Goal: Task Accomplishment & Management: Manage account settings

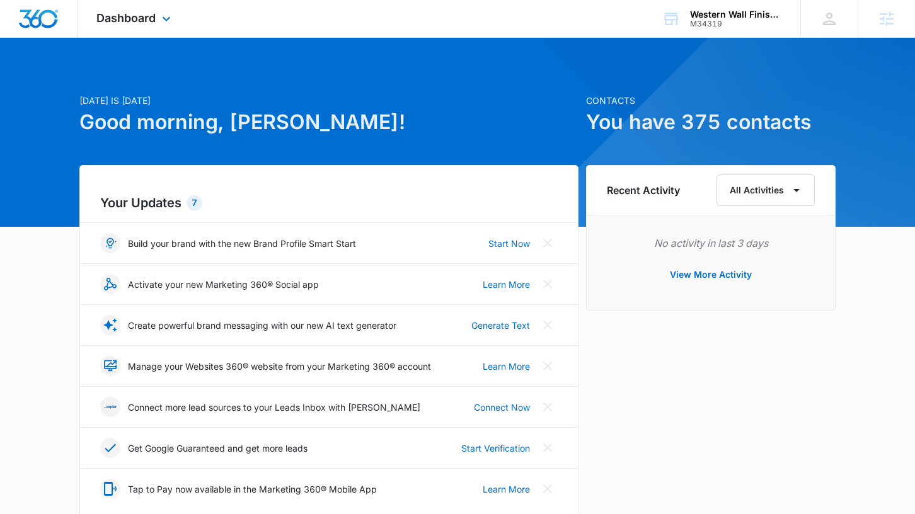
click at [148, 23] on span "Dashboard" at bounding box center [125, 17] width 59 height 13
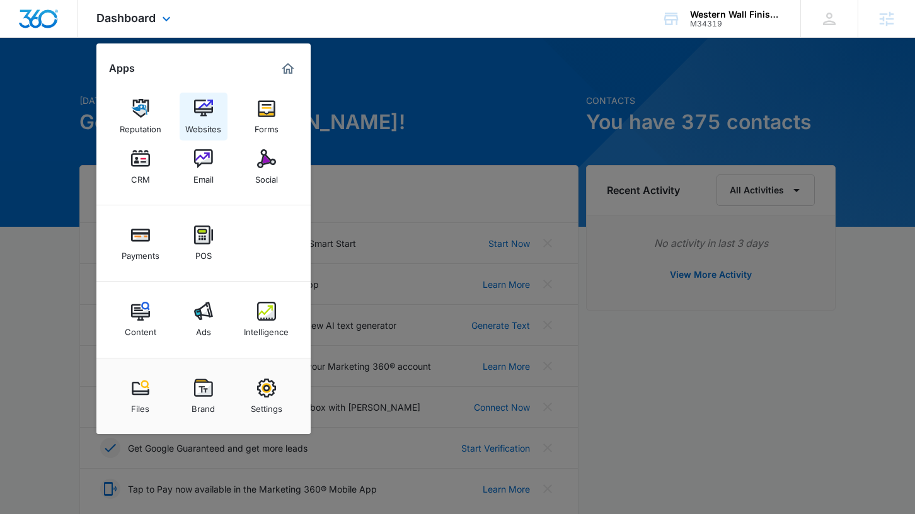
click at [210, 101] on img at bounding box center [203, 108] width 19 height 19
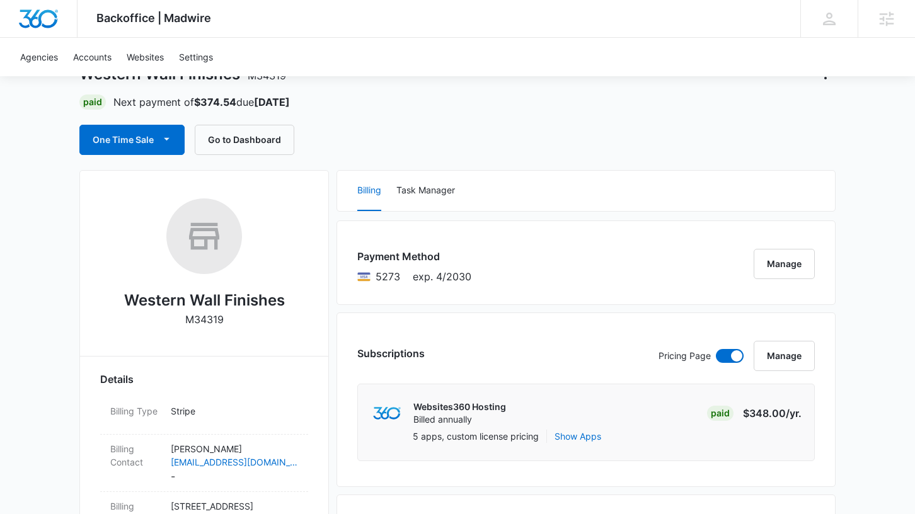
scroll to position [117, 0]
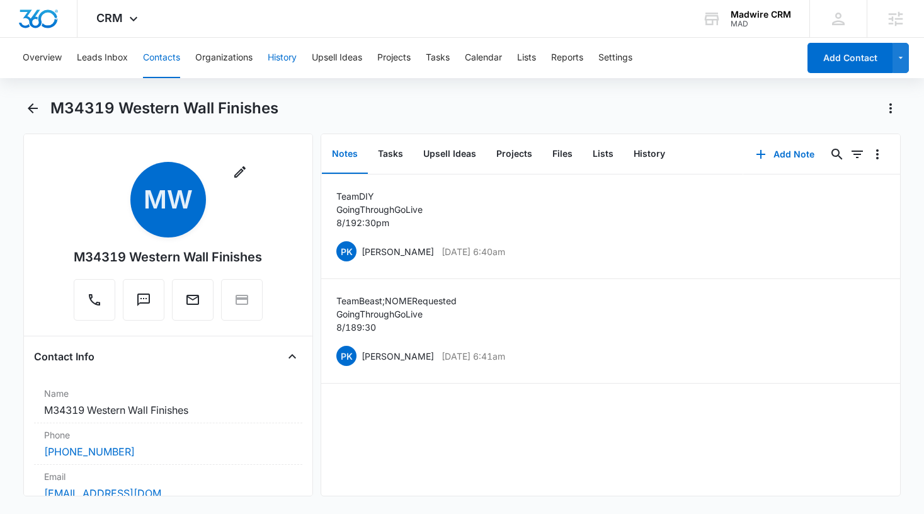
scroll to position [5246, 0]
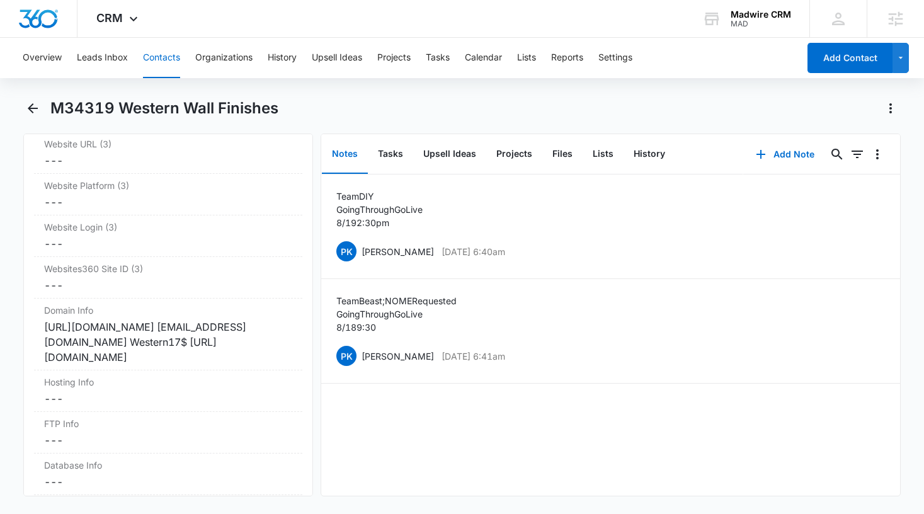
click at [331, 112] on div "M34319 Western Wall Finishes" at bounding box center [475, 108] width 851 height 20
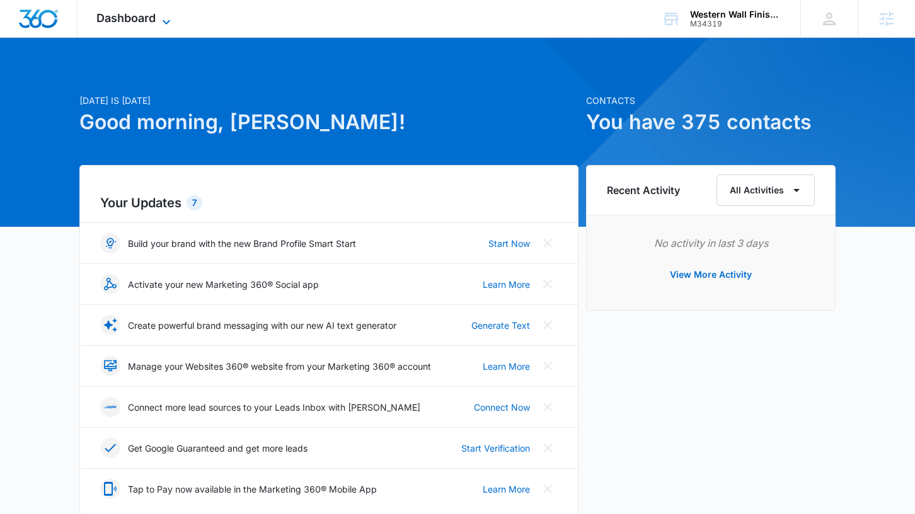
click at [169, 19] on icon at bounding box center [166, 21] width 15 height 15
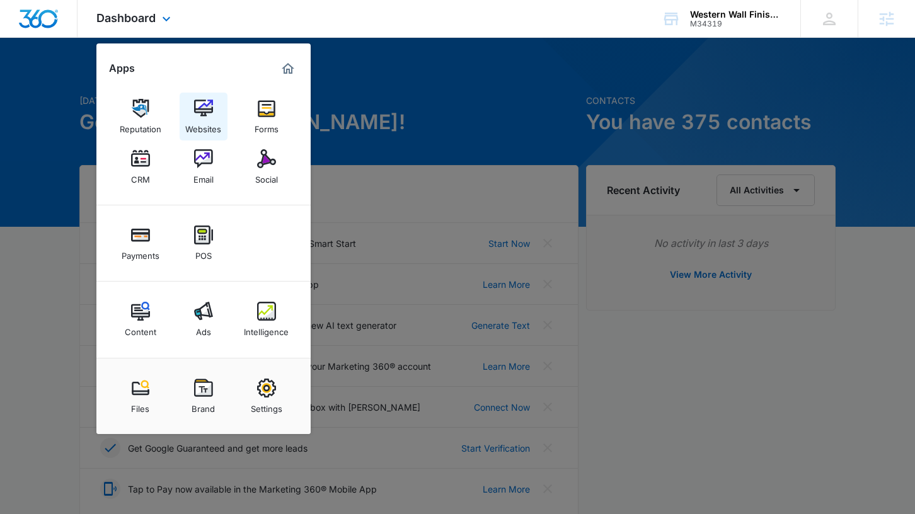
click at [202, 105] on img at bounding box center [203, 108] width 19 height 19
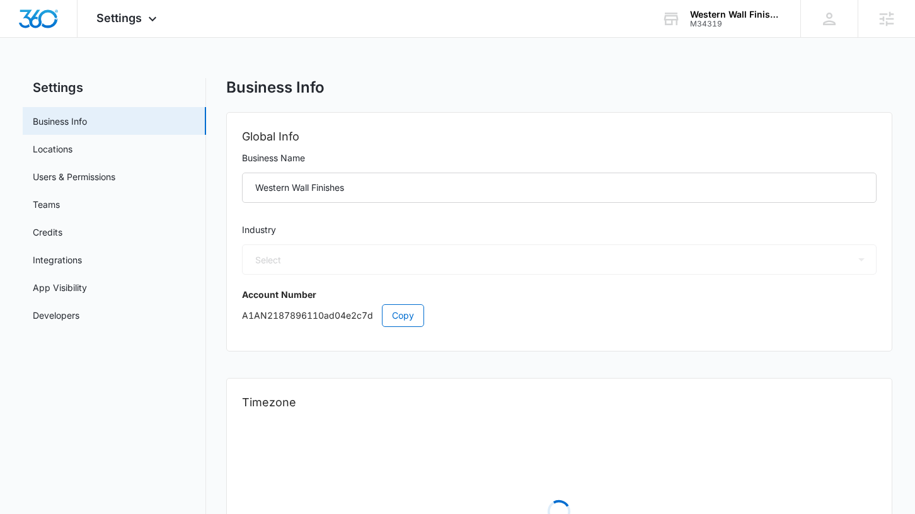
select select "4"
select select "US"
select select "America/Denver"
click at [72, 147] on link "Locations" at bounding box center [53, 148] width 40 height 13
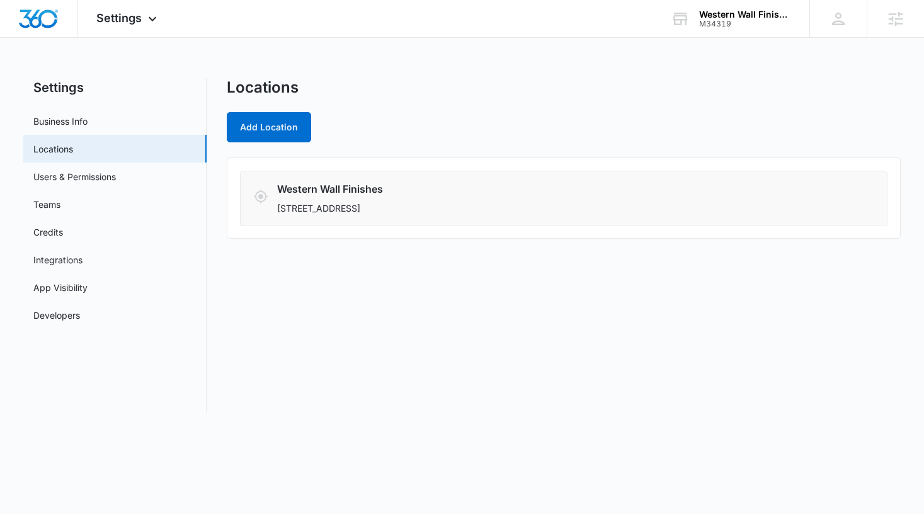
click at [333, 195] on h3 "Western Wall Finishes" at bounding box center [505, 188] width 456 height 15
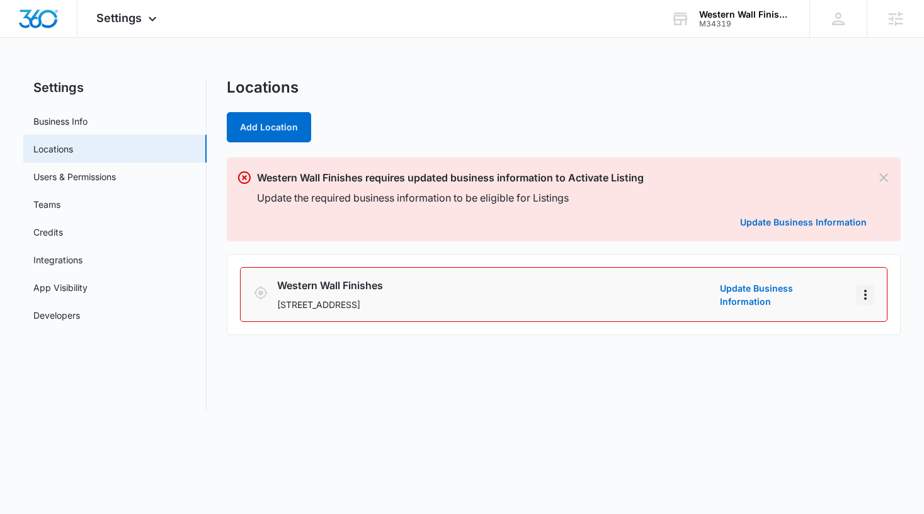
click at [862, 298] on icon "Actions" at bounding box center [865, 294] width 15 height 15
click at [873, 325] on link "Edit" at bounding box center [880, 330] width 16 height 11
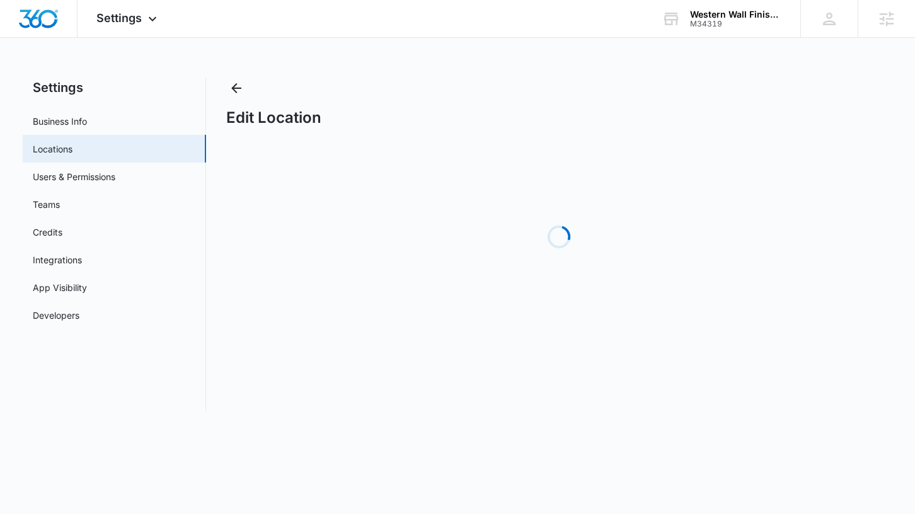
select select "[US_STATE]"
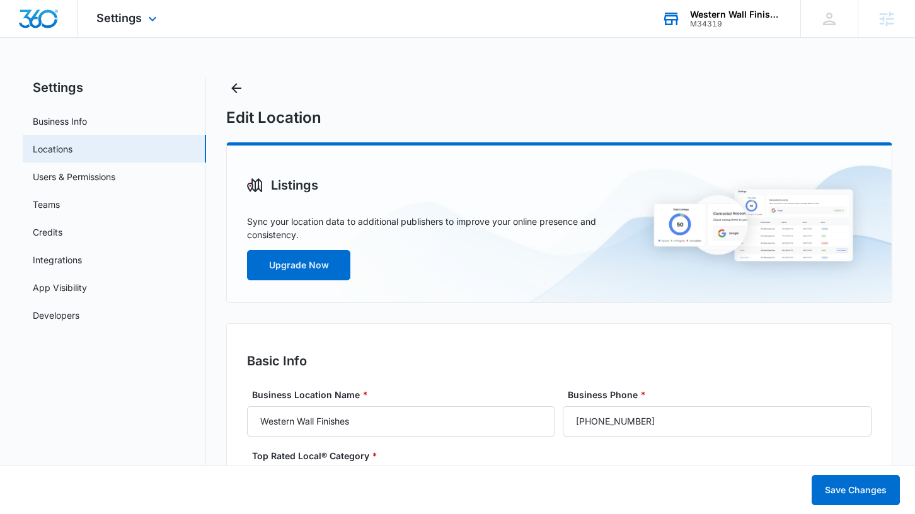
click at [728, 17] on div "Western Wall Finishes" at bounding box center [736, 14] width 92 height 10
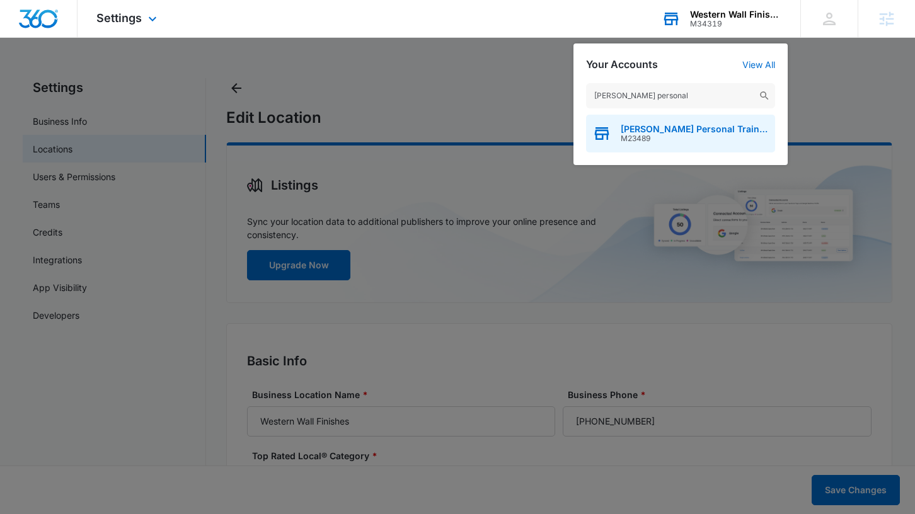
type input "[PERSON_NAME] personal"
click at [718, 135] on span "M23489" at bounding box center [695, 138] width 148 height 9
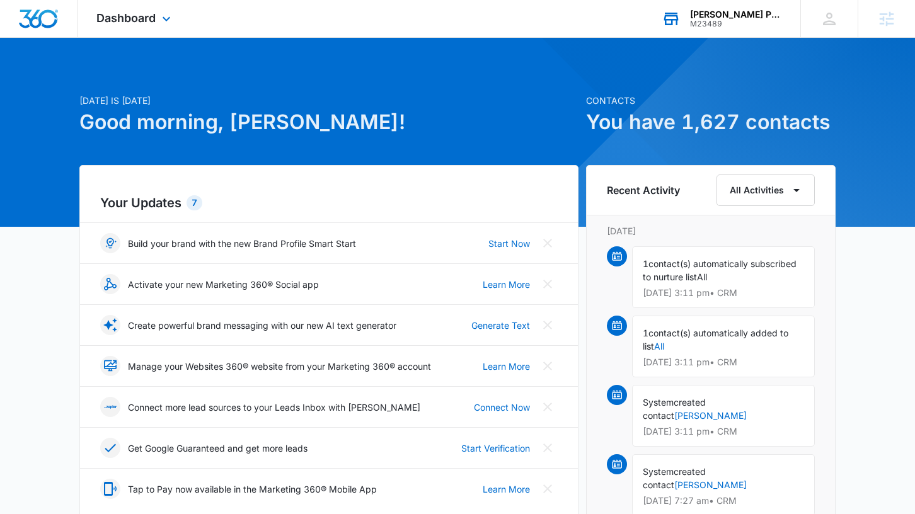
click at [166, 6] on div "Dashboard Apps Reputation Websites Forms CRM Email Social Shop Payments POS Con…" at bounding box center [135, 18] width 115 height 37
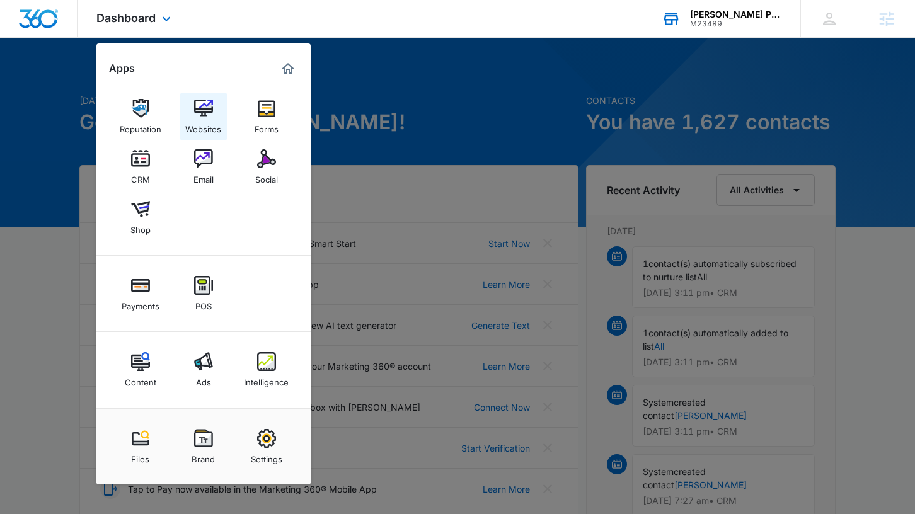
click at [194, 110] on img at bounding box center [203, 108] width 19 height 19
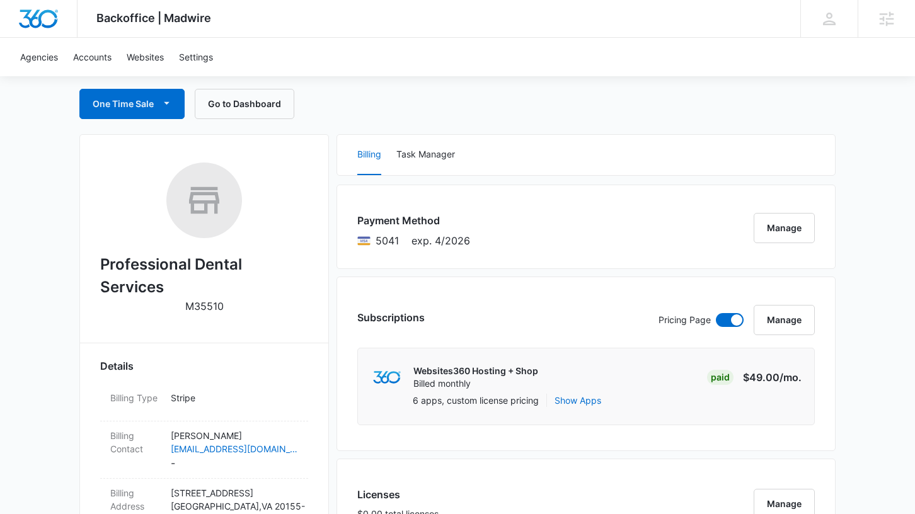
scroll to position [112, 0]
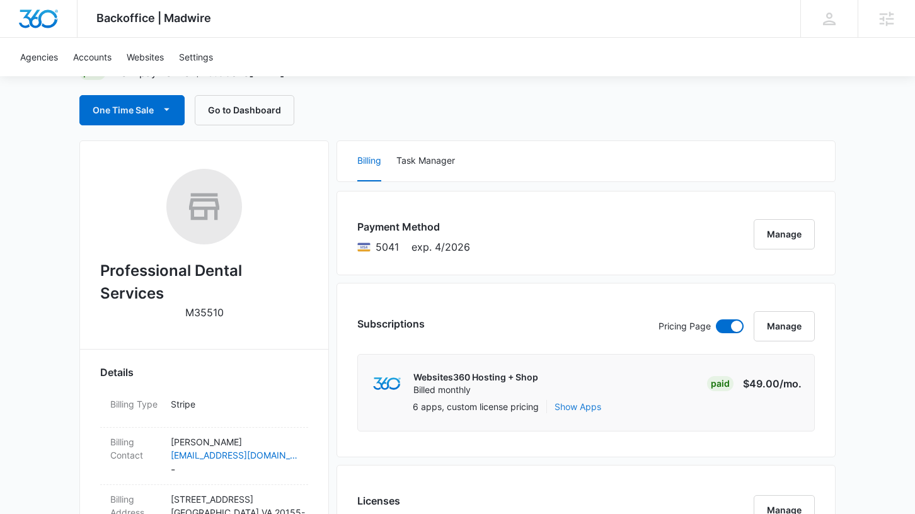
click at [588, 403] on button "Show Apps" at bounding box center [577, 406] width 47 height 13
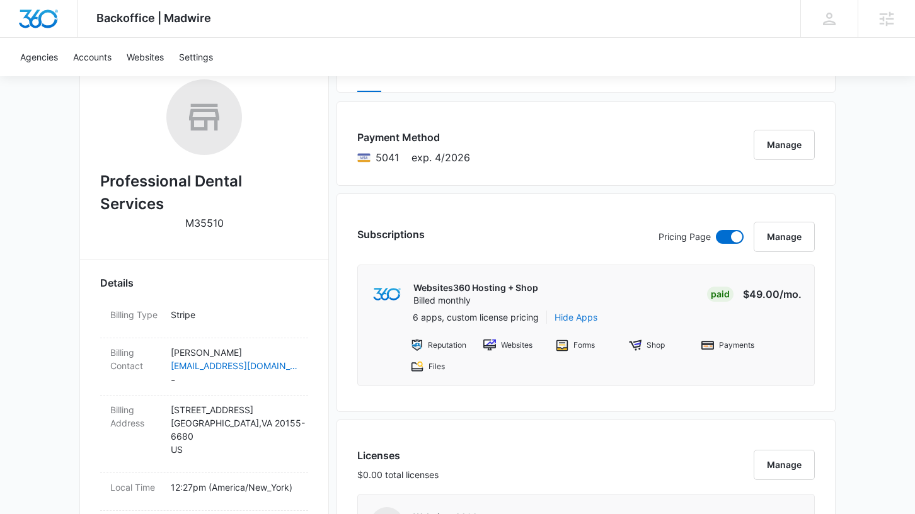
scroll to position [223, 0]
